Goal: Register for event/course

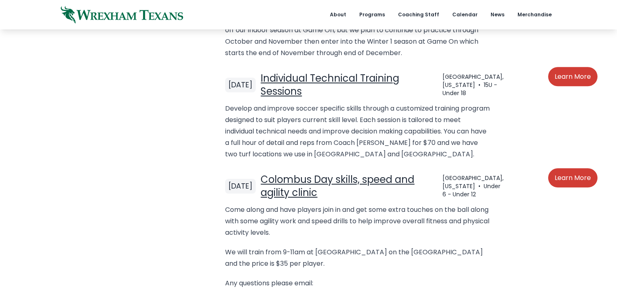
scroll to position [665, 0]
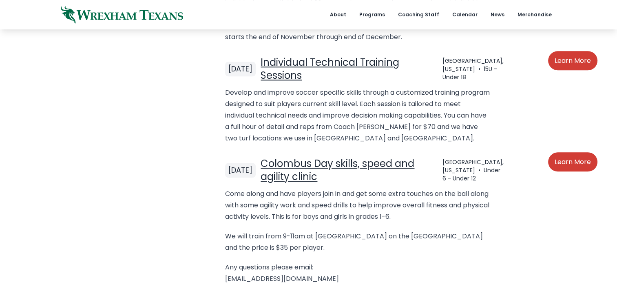
scroll to position [689, 0]
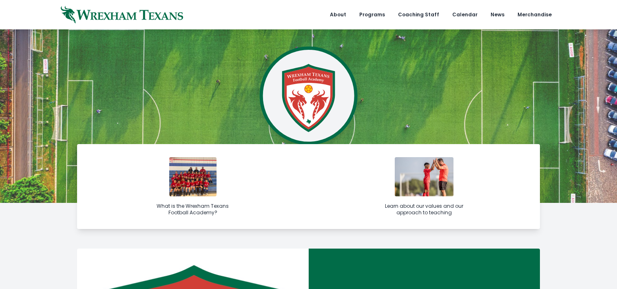
scroll to position [689, 0]
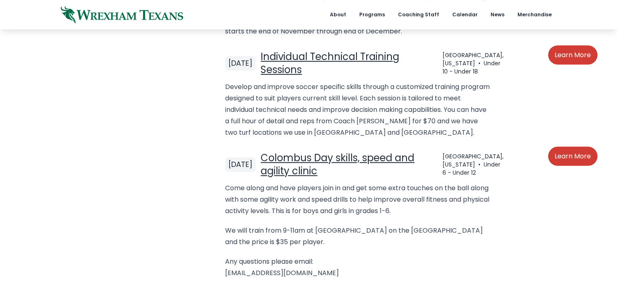
drag, startPoint x: 616, startPoint y: 103, endPoint x: 620, endPoint y: 104, distance: 4.4
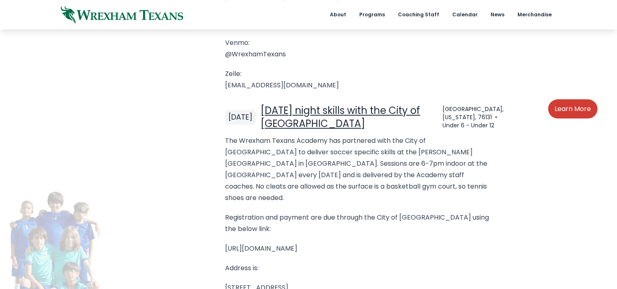
scroll to position [961, 0]
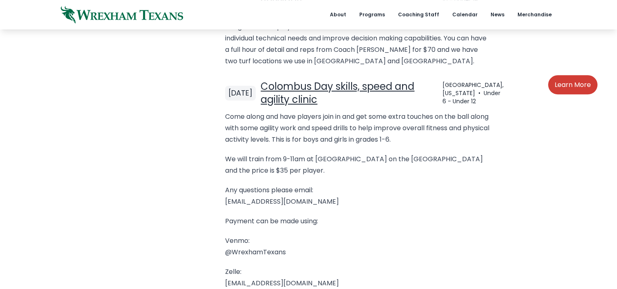
scroll to position [760, 0]
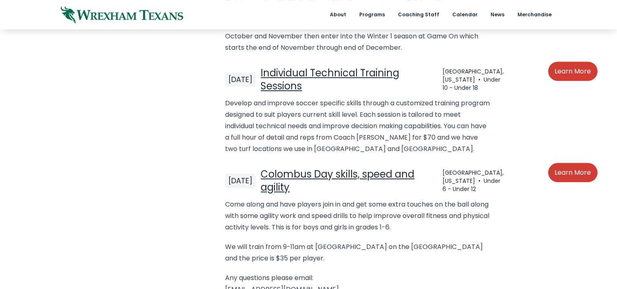
scroll to position [666, 0]
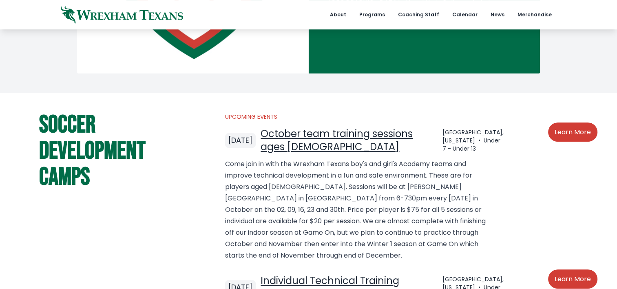
scroll to position [480, 0]
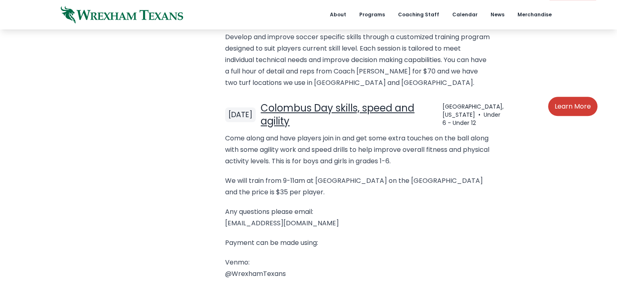
scroll to position [738, 0]
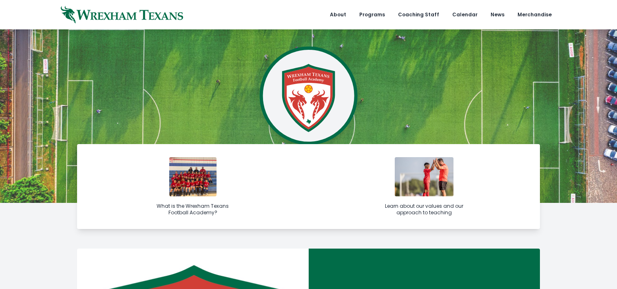
scroll to position [738, 0]
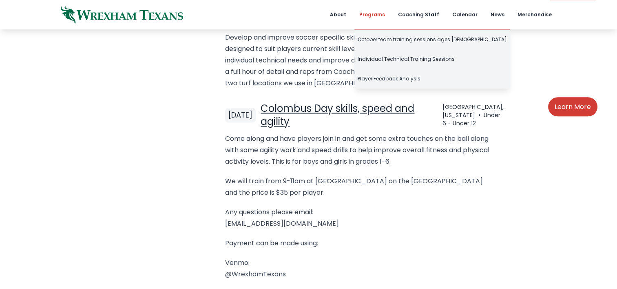
click at [384, 15] on link "Programs" at bounding box center [371, 14] width 35 height 29
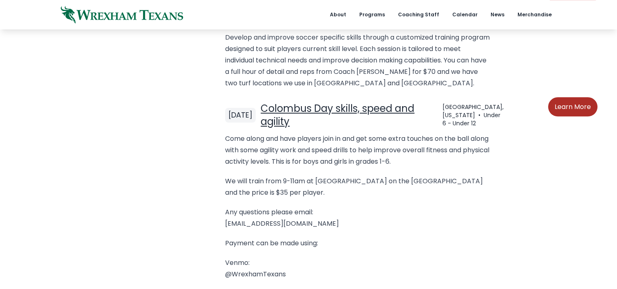
click at [578, 97] on link "Learn More" at bounding box center [572, 106] width 49 height 19
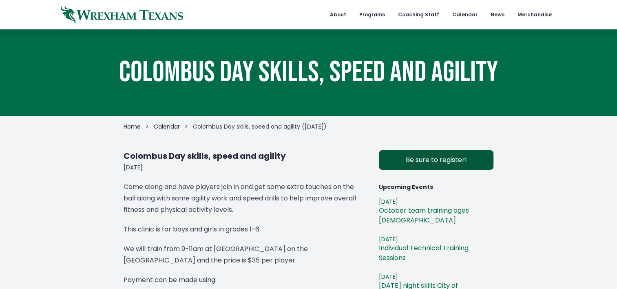
click at [452, 158] on link "Be sure to register!" at bounding box center [436, 160] width 115 height 20
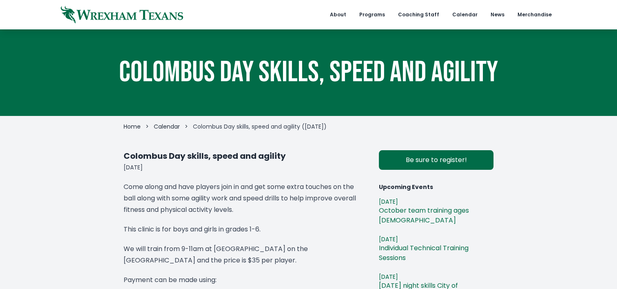
click at [513, 206] on div "Colombus Day skills, speed and agility Home > Calendar > Colombus Day skills, s…" at bounding box center [308, 232] width 617 height 406
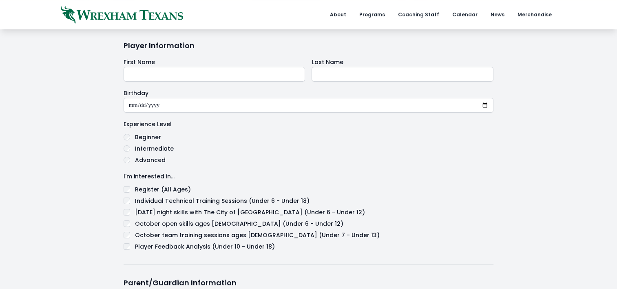
scroll to position [106, 0]
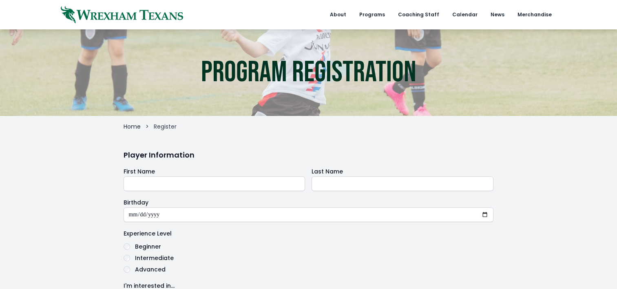
scroll to position [106, 0]
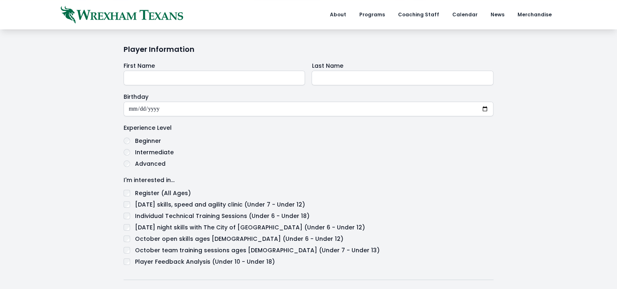
click at [50, 122] on div "Program Registration Home > Register Player Information First Name Last Name Bi…" at bounding box center [308, 259] width 617 height 670
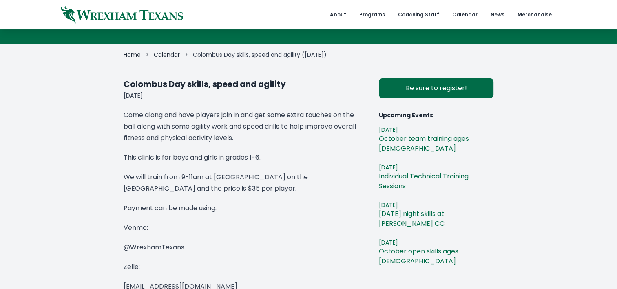
scroll to position [81, 0]
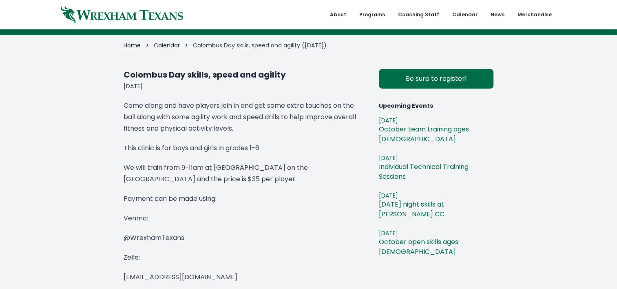
click at [454, 77] on link "Be sure to register!" at bounding box center [436, 79] width 115 height 20
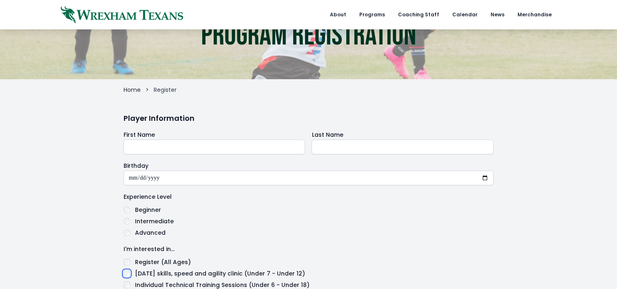
scroll to position [33, 0]
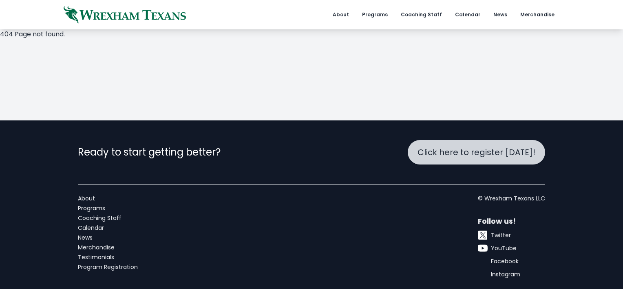
click at [480, 150] on span "Click here to register [DATE]!" at bounding box center [477, 151] width 118 height 11
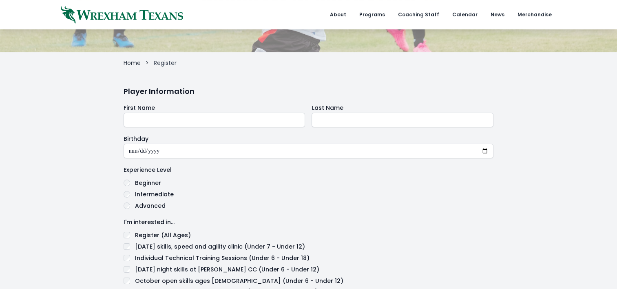
scroll to position [62, 0]
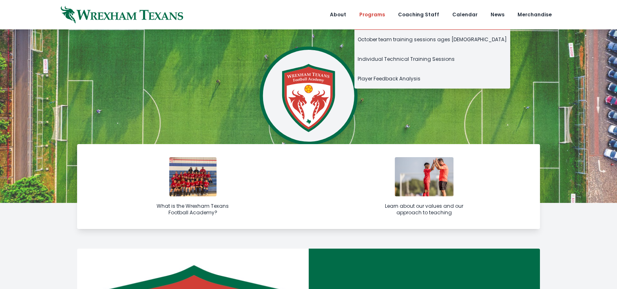
click at [383, 14] on link "Programs" at bounding box center [371, 14] width 35 height 29
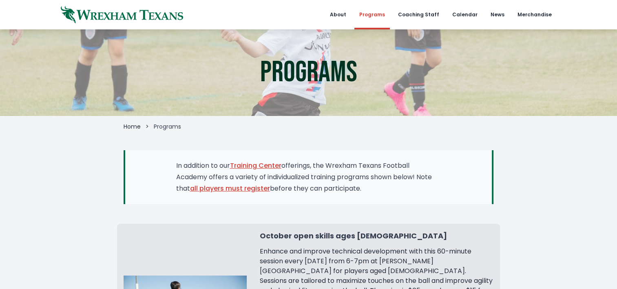
click at [327, 235] on h3 "October open skills ages [DEMOGRAPHIC_DATA]" at bounding box center [377, 235] width 234 height 11
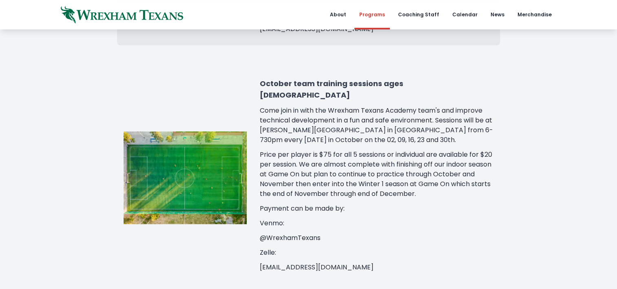
scroll to position [364, 0]
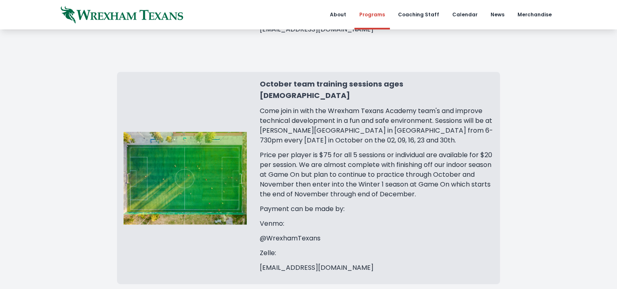
click at [304, 78] on h3 "October team training sessions ages [DEMOGRAPHIC_DATA]" at bounding box center [377, 89] width 234 height 23
